Goal: Transaction & Acquisition: Purchase product/service

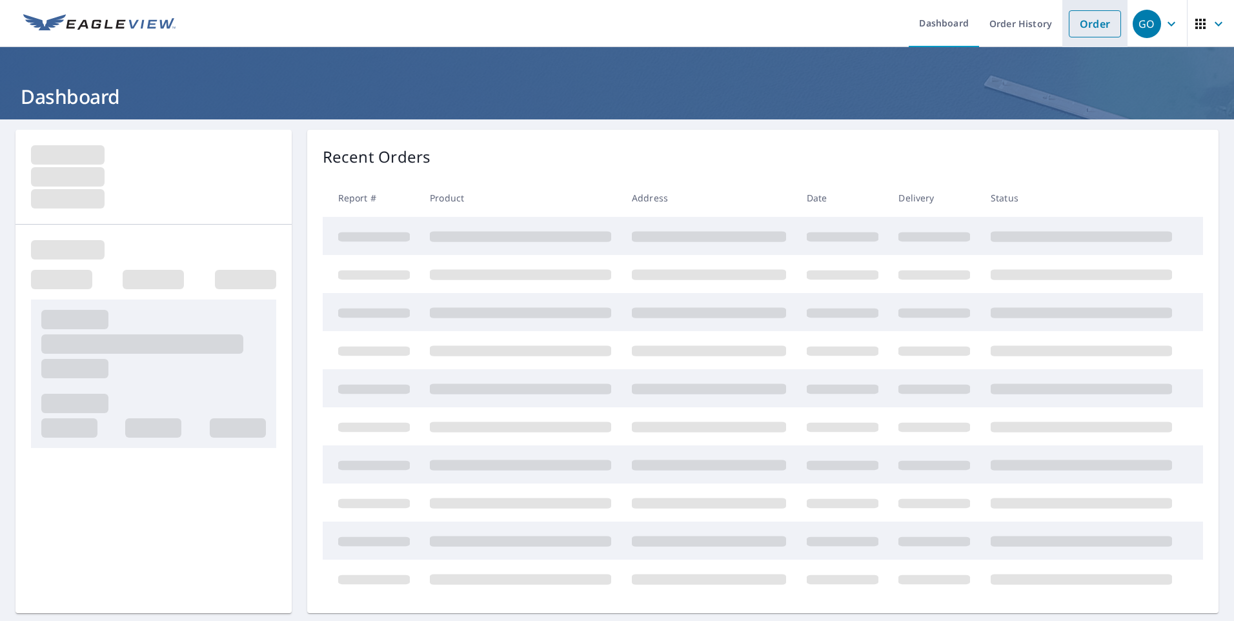
click at [1098, 23] on link "Order" at bounding box center [1094, 23] width 52 height 27
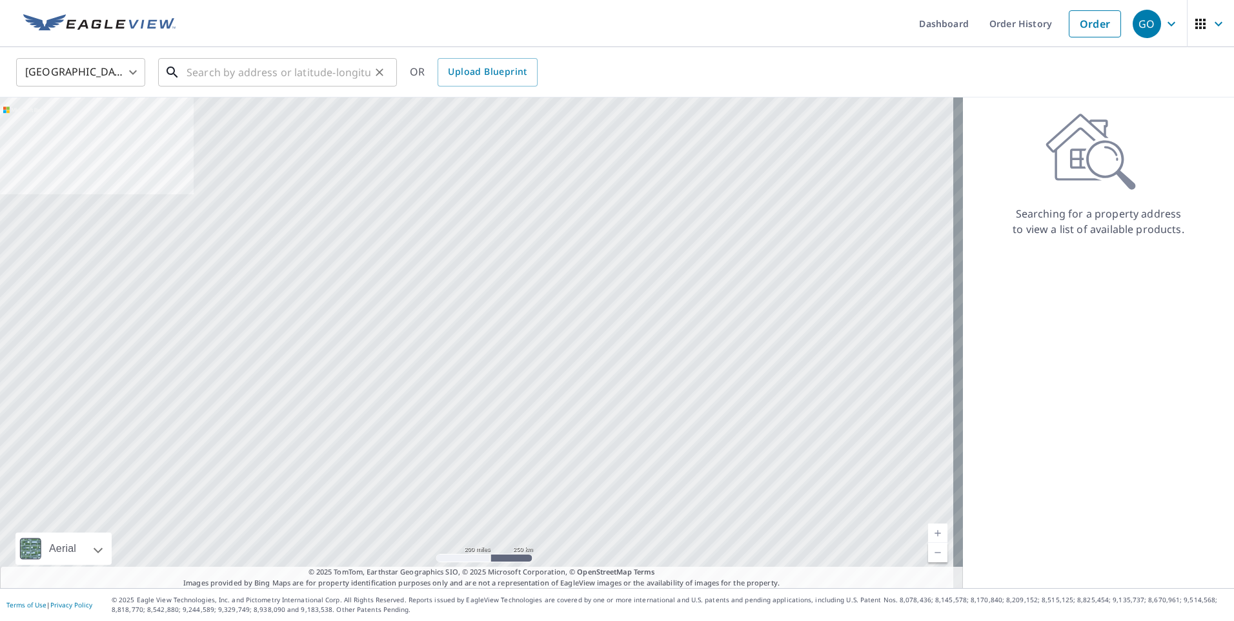
click at [278, 74] on input "text" at bounding box center [278, 72] width 184 height 36
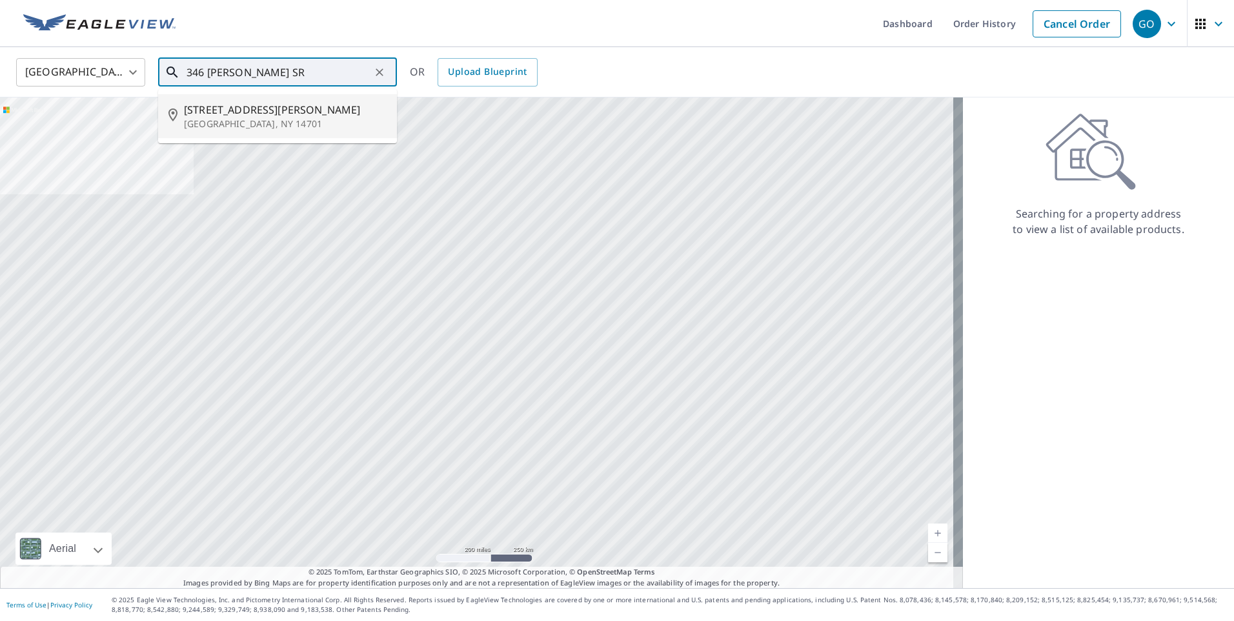
click at [263, 114] on span "[STREET_ADDRESS][PERSON_NAME]" at bounding box center [285, 109] width 203 height 15
type input "[STREET_ADDRESS][PERSON_NAME]"
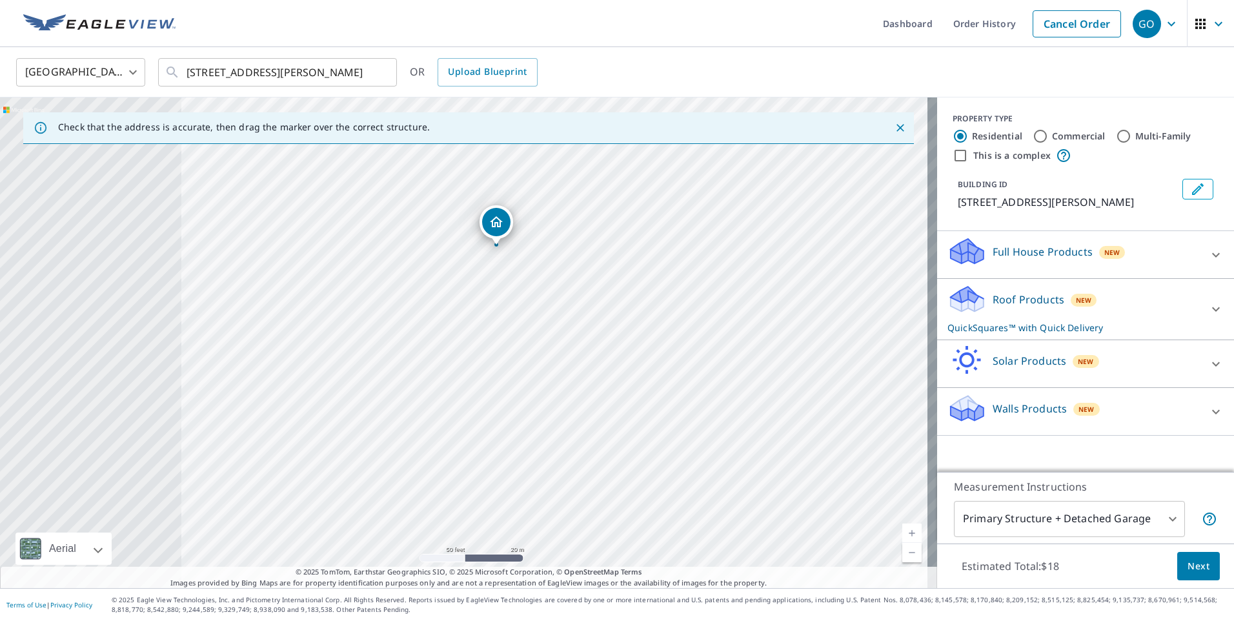
drag, startPoint x: 504, startPoint y: 367, endPoint x: 891, endPoint y: 361, distance: 387.2
click at [891, 361] on div "[STREET_ADDRESS][PERSON_NAME]" at bounding box center [468, 342] width 937 height 490
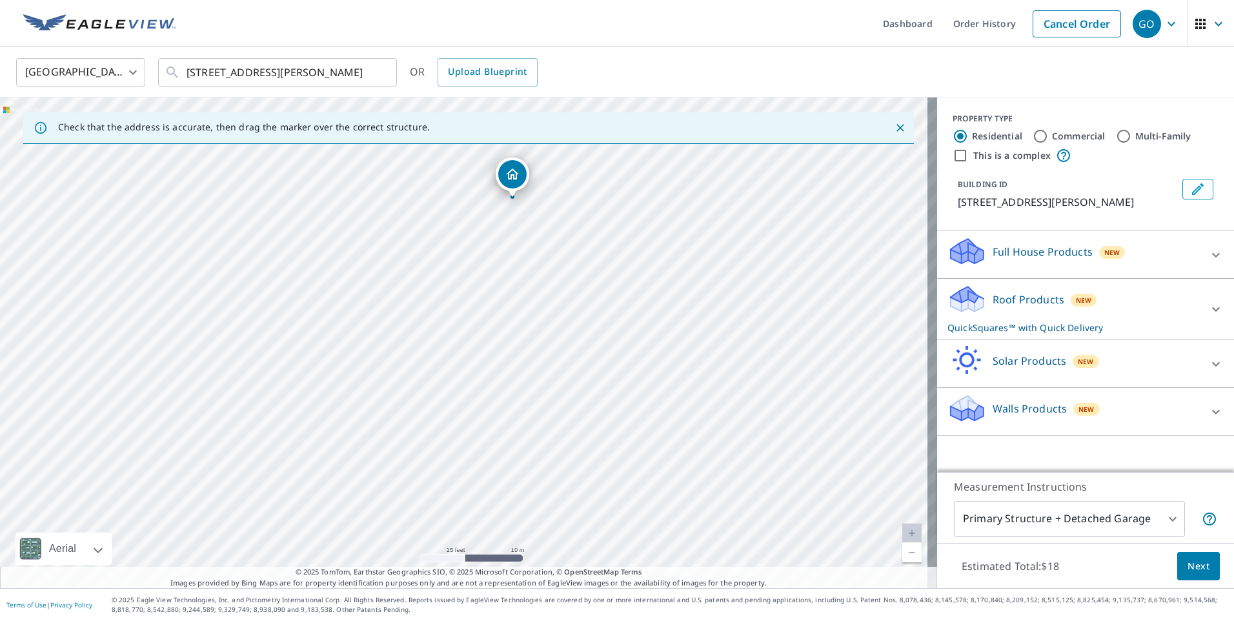
drag, startPoint x: 606, startPoint y: 350, endPoint x: 776, endPoint y: 311, distance: 174.1
click at [777, 313] on div "[STREET_ADDRESS][PERSON_NAME]" at bounding box center [468, 342] width 937 height 490
drag, startPoint x: 501, startPoint y: 272, endPoint x: 498, endPoint y: 343, distance: 71.0
click at [498, 343] on div "[STREET_ADDRESS][PERSON_NAME]" at bounding box center [468, 342] width 937 height 490
click at [1043, 286] on div "Roof Products New QuickSquares™ with Quick Delivery" at bounding box center [1073, 309] width 253 height 50
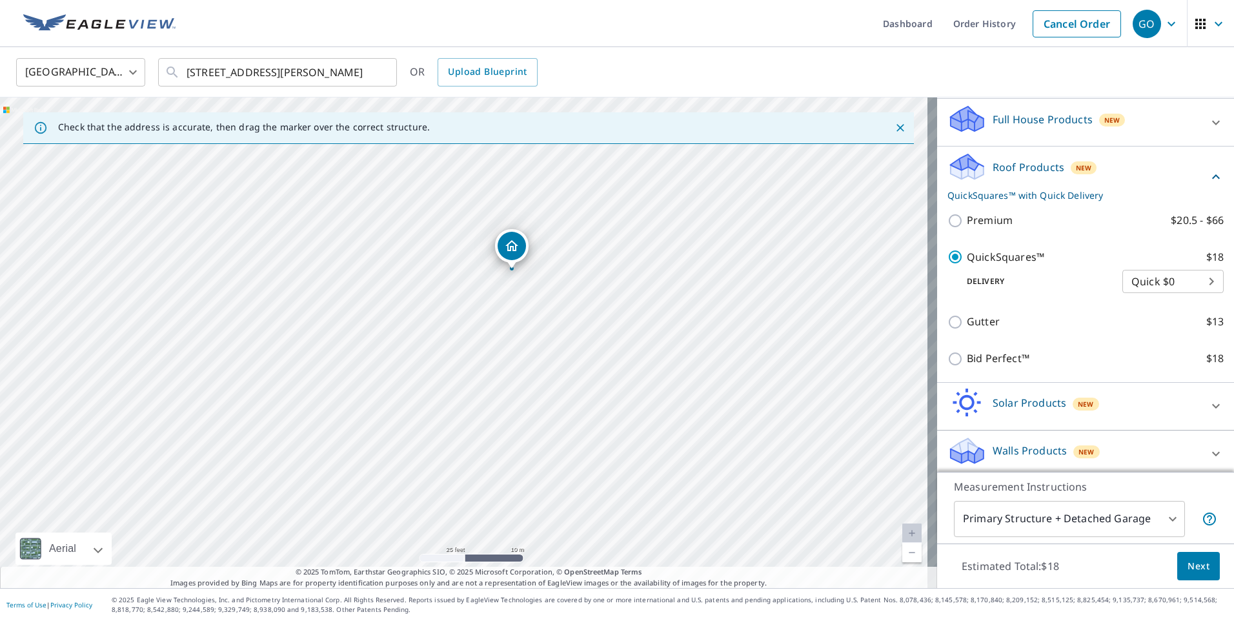
scroll to position [139, 0]
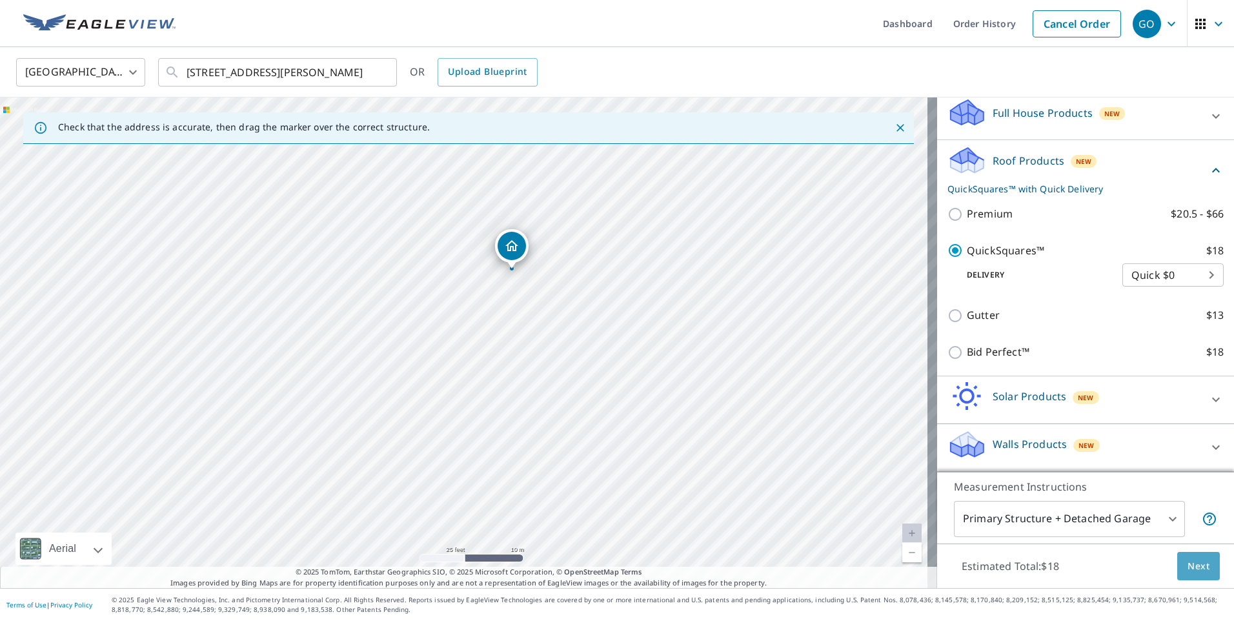
click at [1187, 568] on span "Next" at bounding box center [1198, 566] width 22 height 16
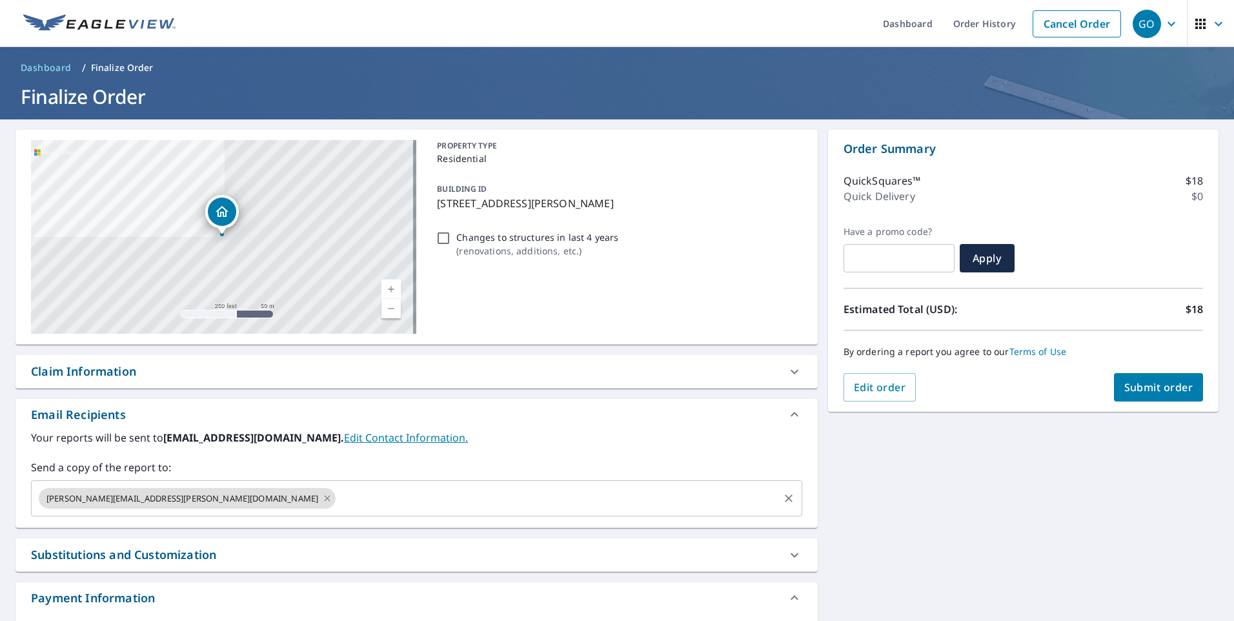
click at [324, 497] on icon at bounding box center [327, 498] width 6 height 6
click at [166, 497] on input "text" at bounding box center [407, 498] width 740 height 25
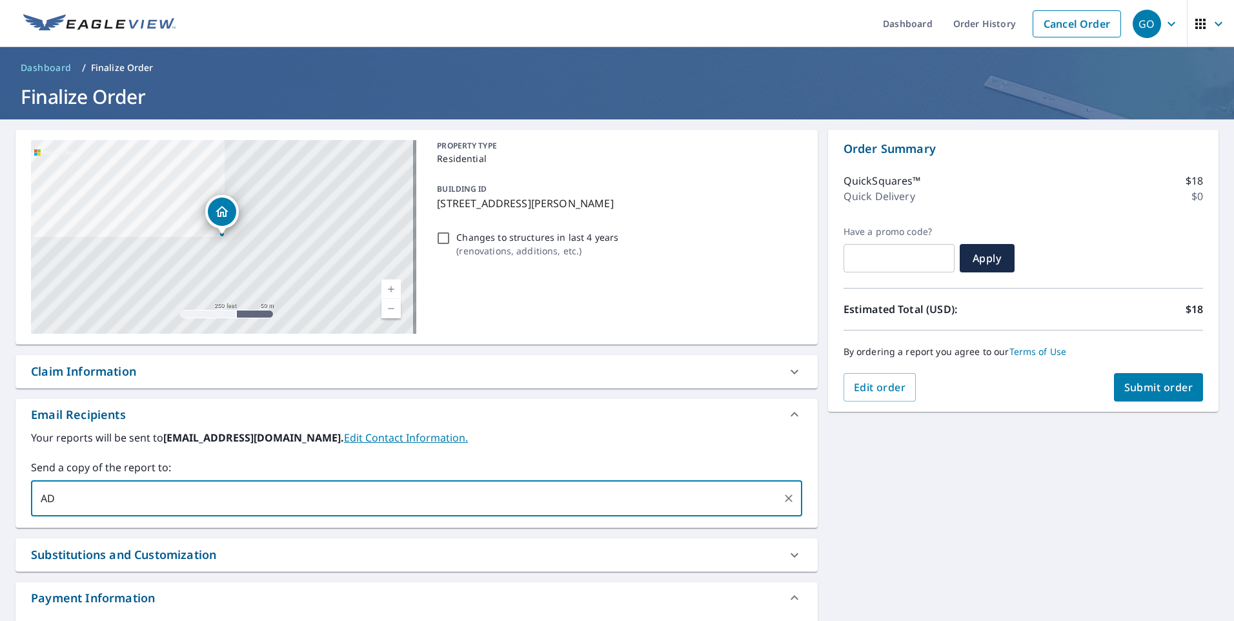
type input "A"
type input "[PERSON_NAME][EMAIL_ADDRESS][PERSON_NAME][DOMAIN_NAME]"
click at [188, 468] on label "Send a copy of the report to:" at bounding box center [416, 466] width 771 height 15
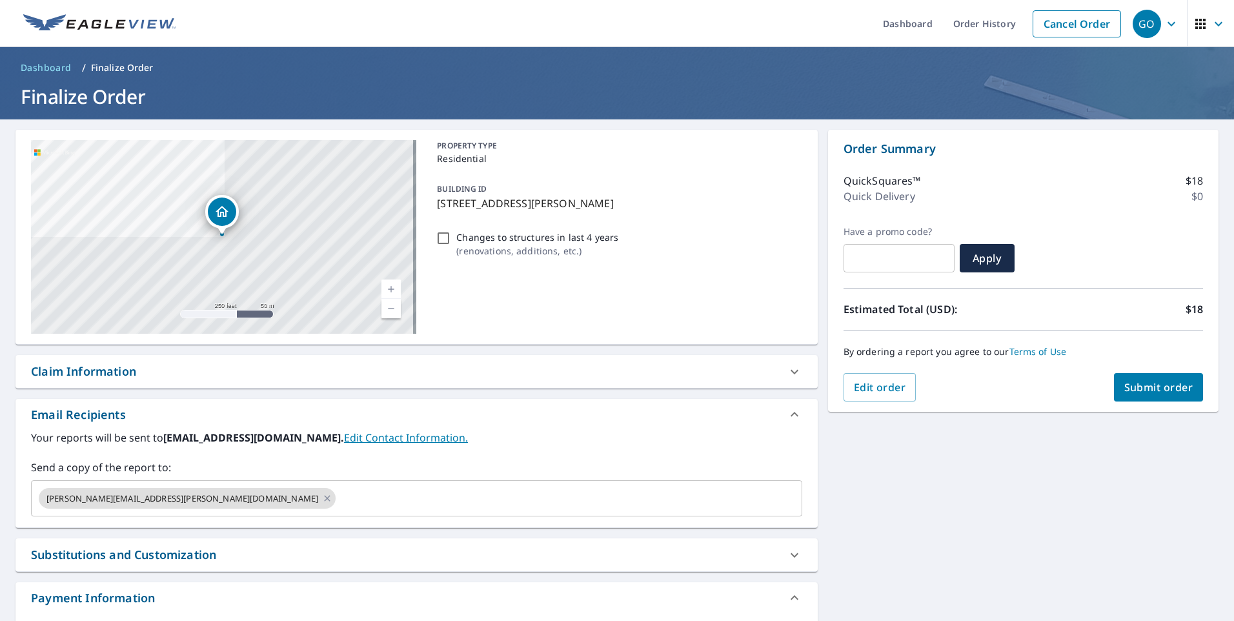
click at [1152, 383] on span "Submit order" at bounding box center [1158, 387] width 69 height 14
